Goal: Task Accomplishment & Management: Manage account settings

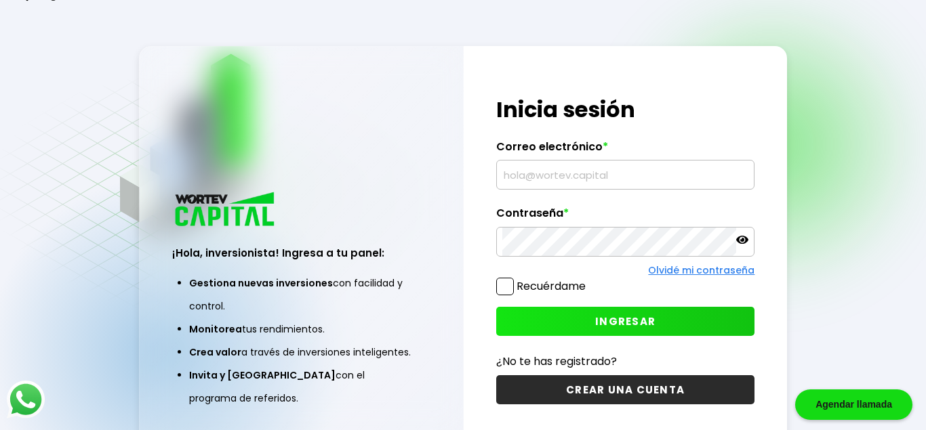
click at [578, 176] on input "text" at bounding box center [625, 175] width 247 height 28
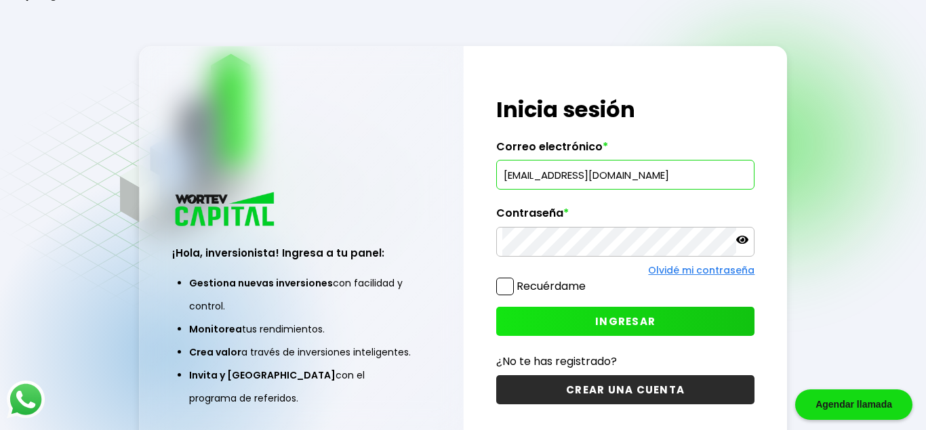
type input "[EMAIL_ADDRESS][DOMAIN_NAME]"
click at [630, 328] on span "INGRESAR" at bounding box center [625, 321] width 60 height 14
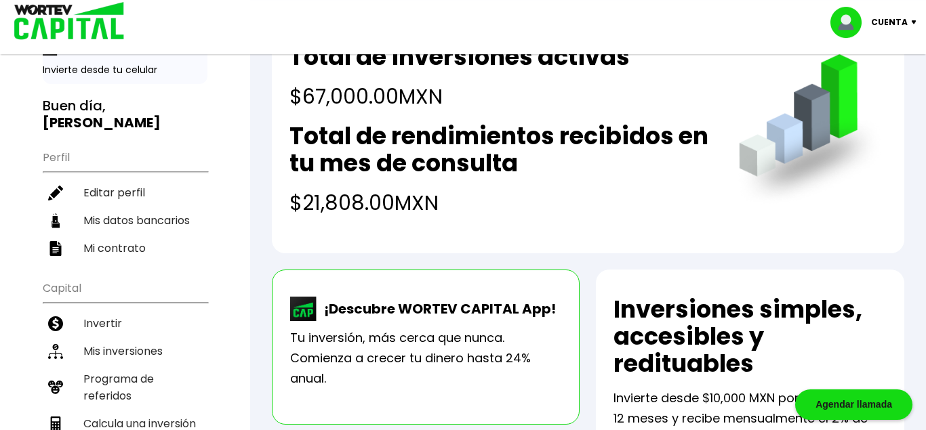
scroll to position [138, 0]
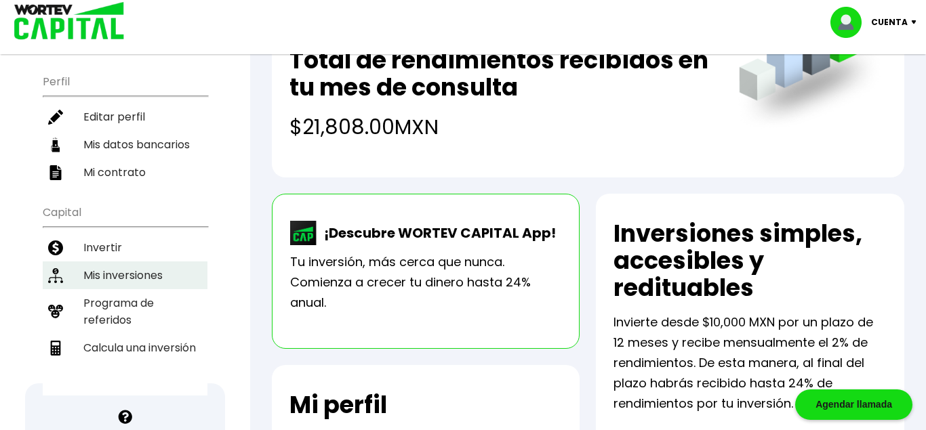
click at [110, 273] on li "Mis inversiones" at bounding box center [125, 276] width 165 height 28
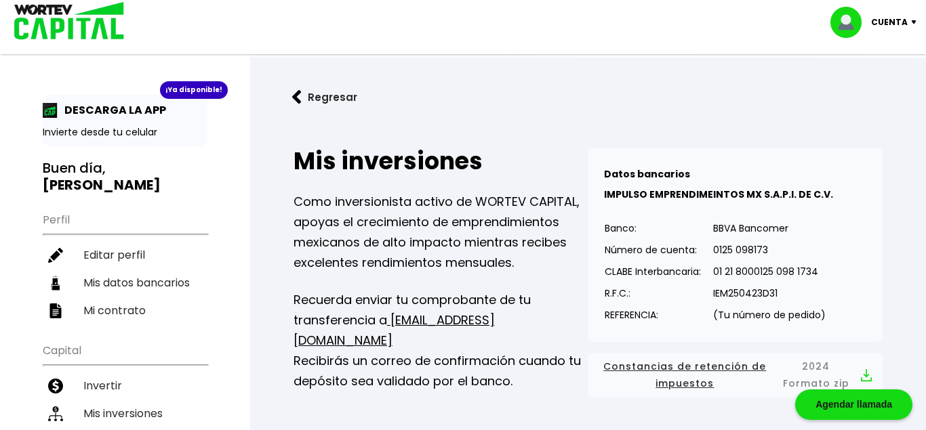
click at [325, 94] on button "Regresar" at bounding box center [325, 97] width 106 height 36
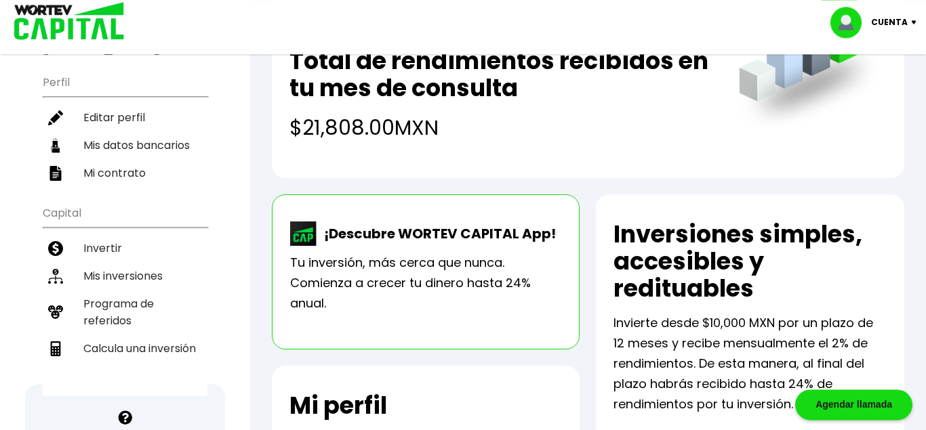
scroll to position [138, 0]
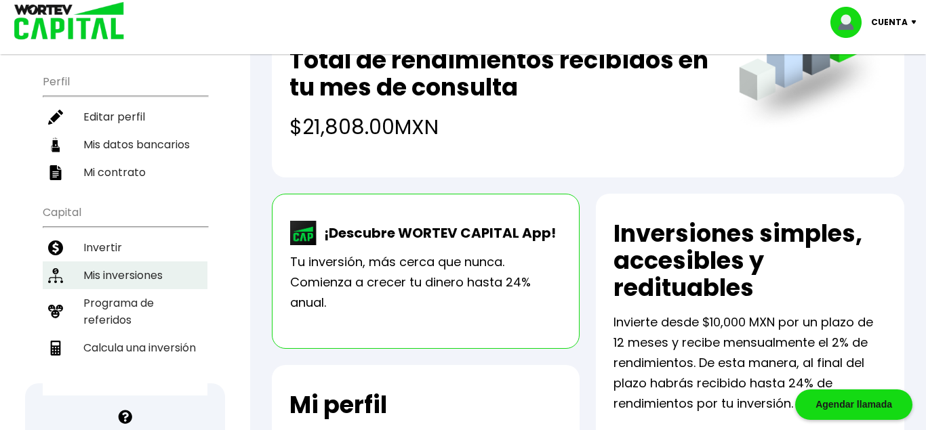
click at [143, 274] on li "Mis inversiones" at bounding box center [125, 276] width 165 height 28
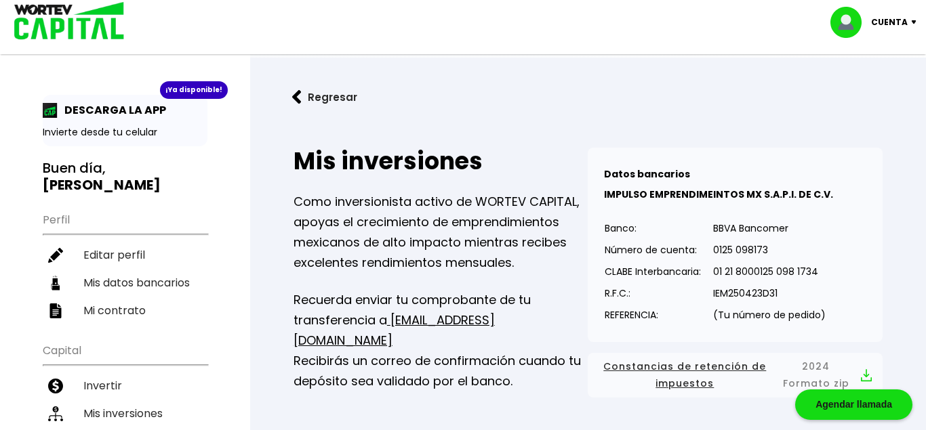
click at [325, 95] on button "Regresar" at bounding box center [325, 97] width 106 height 36
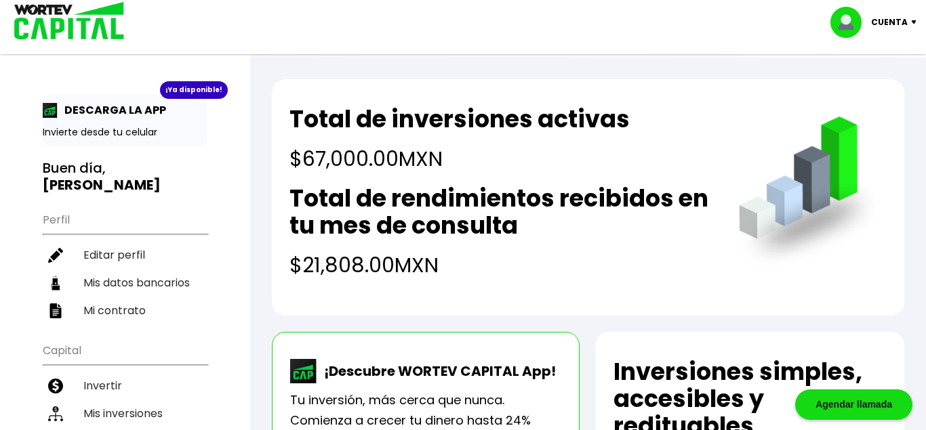
click at [910, 27] on div "Cuenta" at bounding box center [878, 22] width 96 height 31
click at [878, 90] on li "Cerrar sesión" at bounding box center [875, 91] width 108 height 28
